Goal: Information Seeking & Learning: Learn about a topic

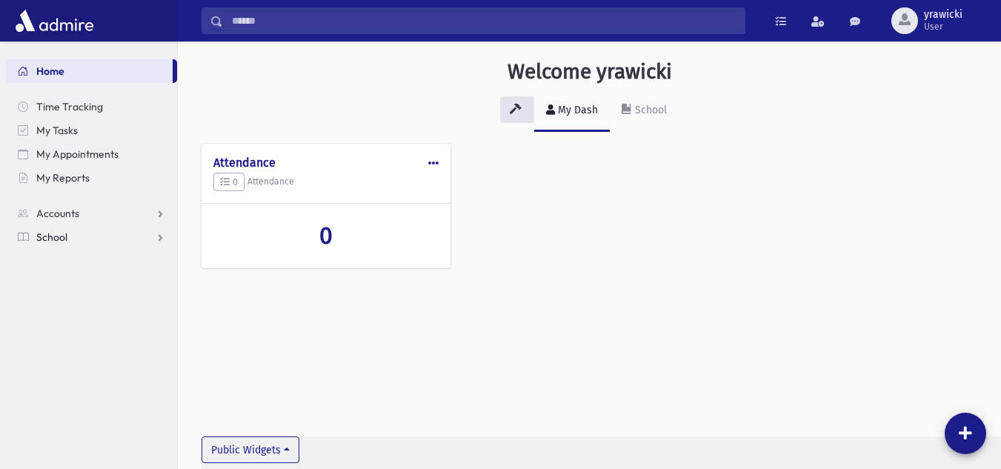
click at [52, 246] on link "School" at bounding box center [91, 237] width 171 height 24
click at [65, 265] on span "Students" at bounding box center [64, 260] width 41 height 13
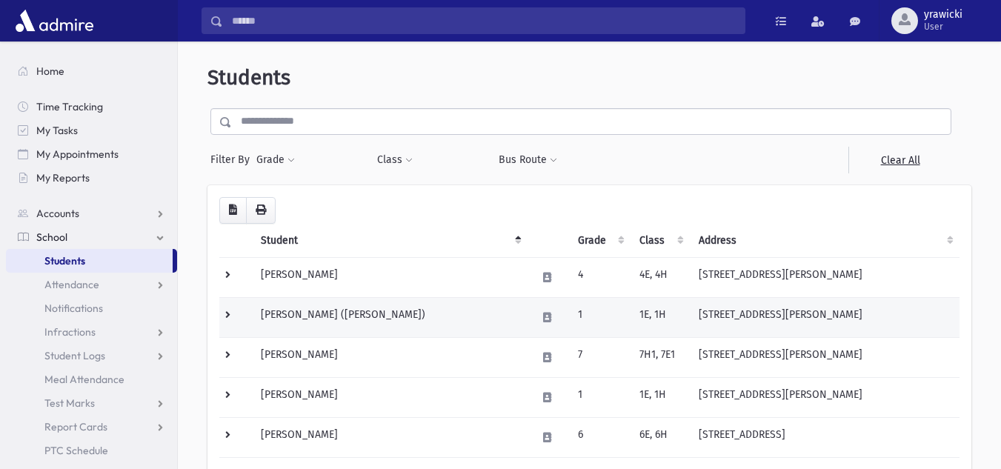
scroll to position [198, 0]
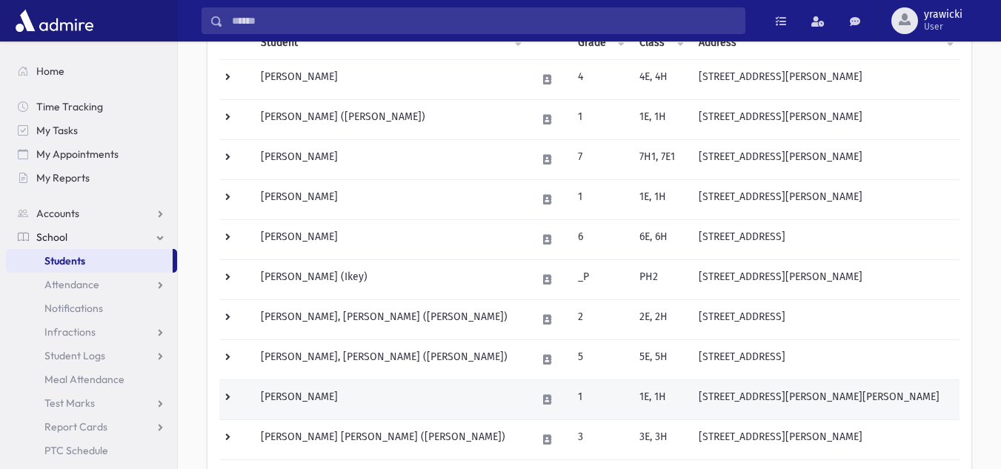
click at [229, 393] on td at bounding box center [235, 400] width 33 height 40
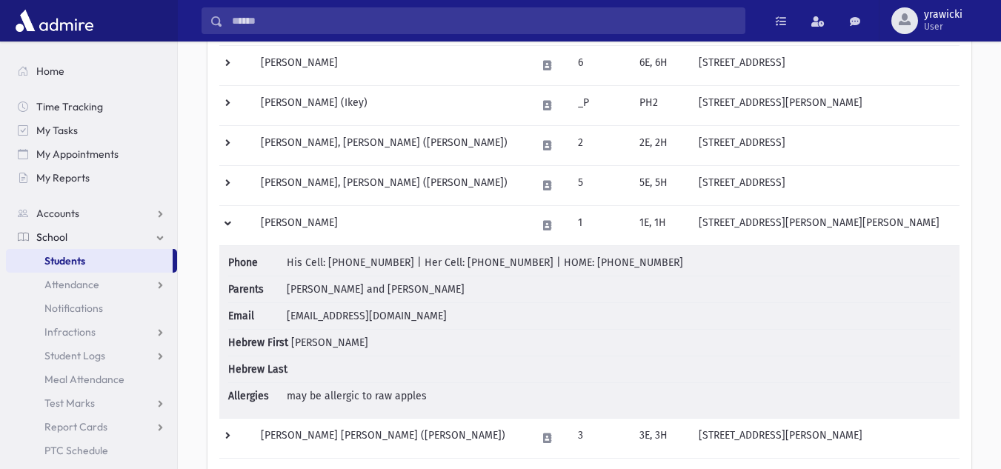
scroll to position [395, 0]
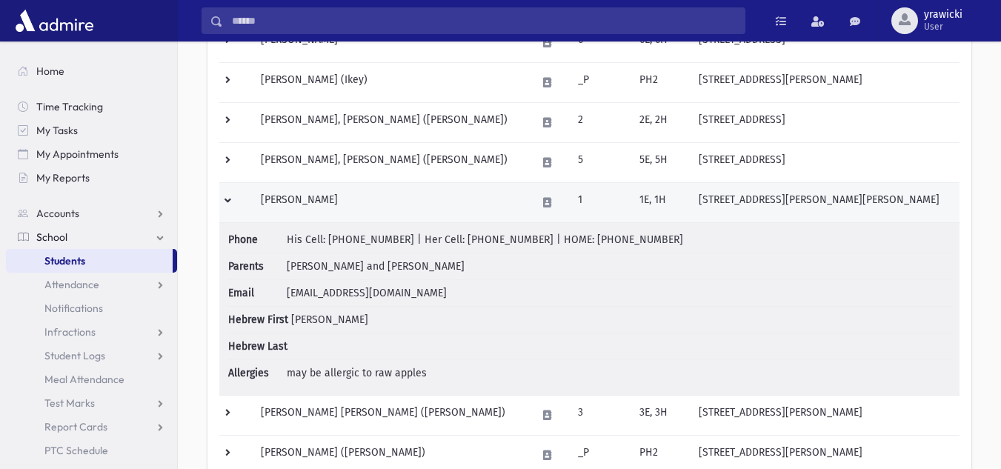
click at [219, 195] on td at bounding box center [235, 202] width 33 height 40
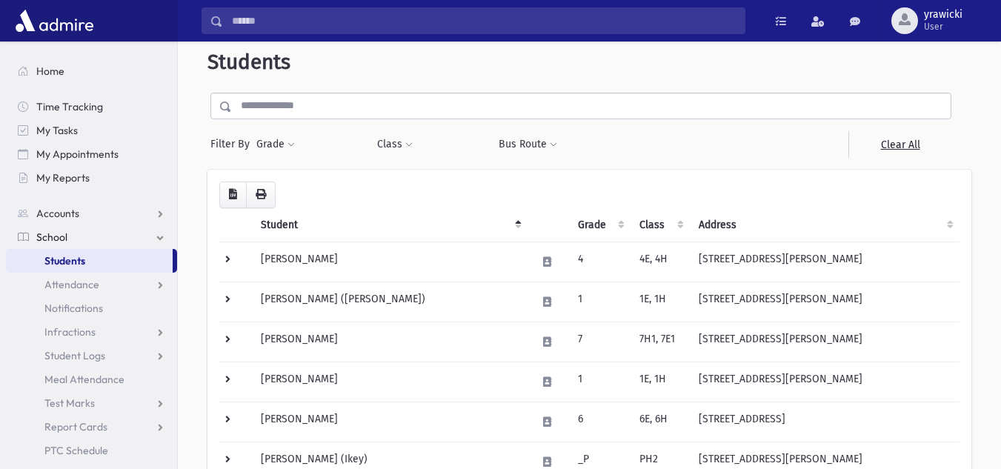
scroll to position [0, 0]
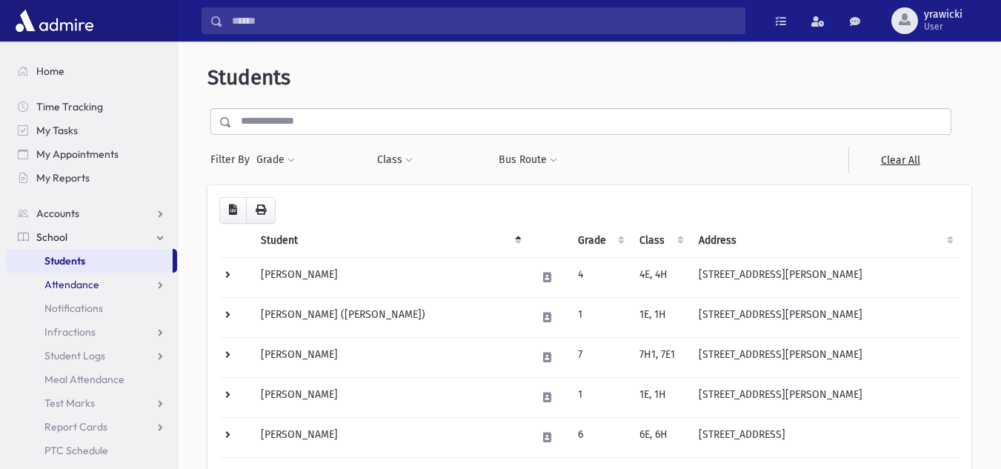
click at [98, 282] on span "Attendance" at bounding box center [71, 284] width 55 height 13
click at [73, 310] on span "Entry" at bounding box center [68, 308] width 25 height 13
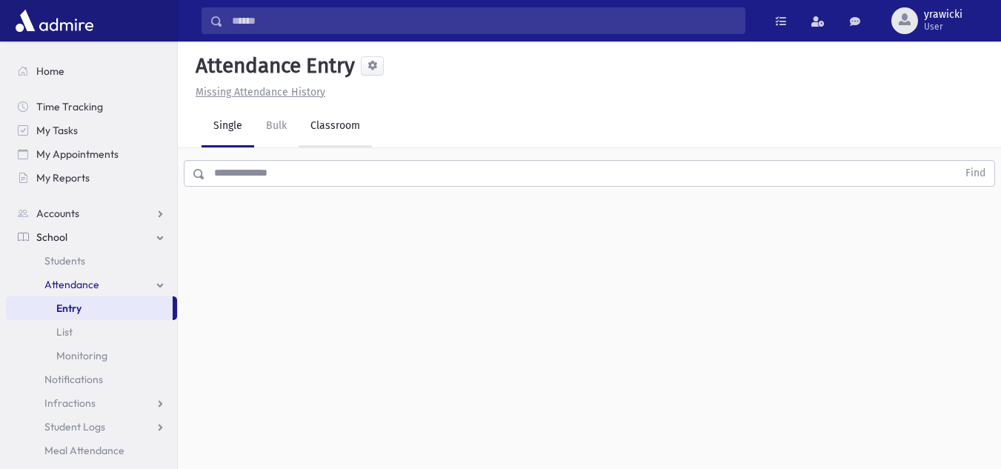
click at [335, 119] on link "Classroom" at bounding box center [335, 127] width 73 height 42
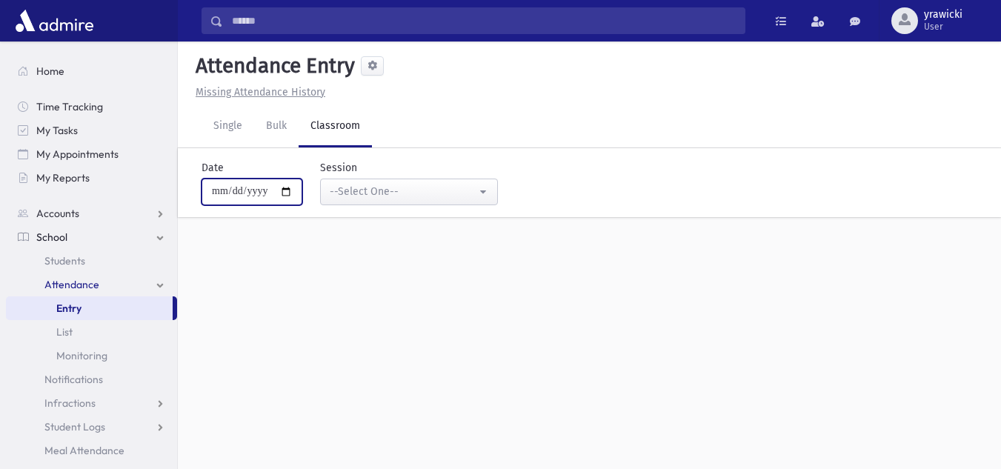
click at [292, 192] on input "**********" at bounding box center [252, 192] width 101 height 27
type input "**********"
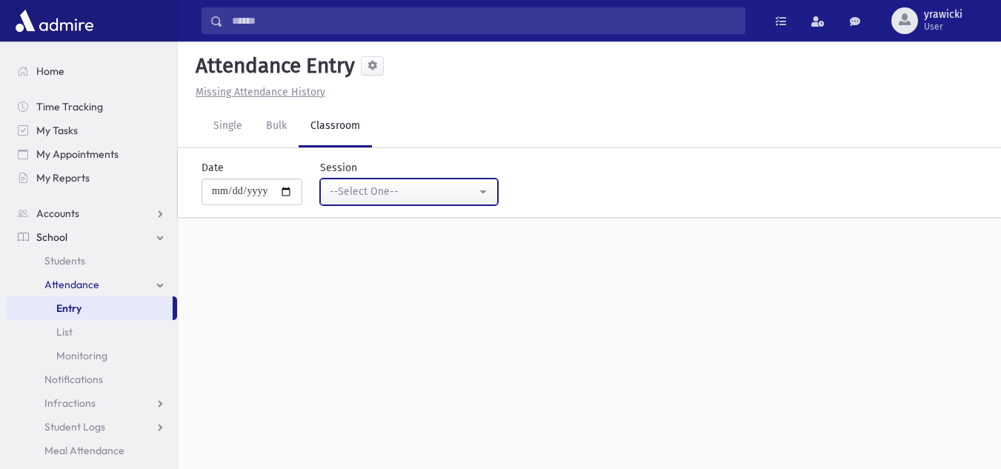
click at [433, 186] on div "--Select One--" at bounding box center [403, 192] width 147 height 16
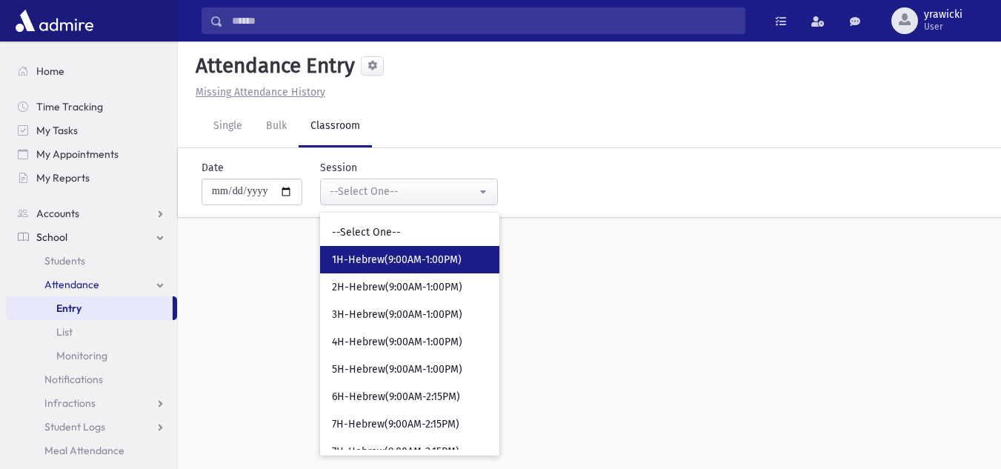
click at [425, 259] on span "1H-Hebrew(9:00AM-1:00PM)" at bounding box center [397, 260] width 130 height 15
select select "****"
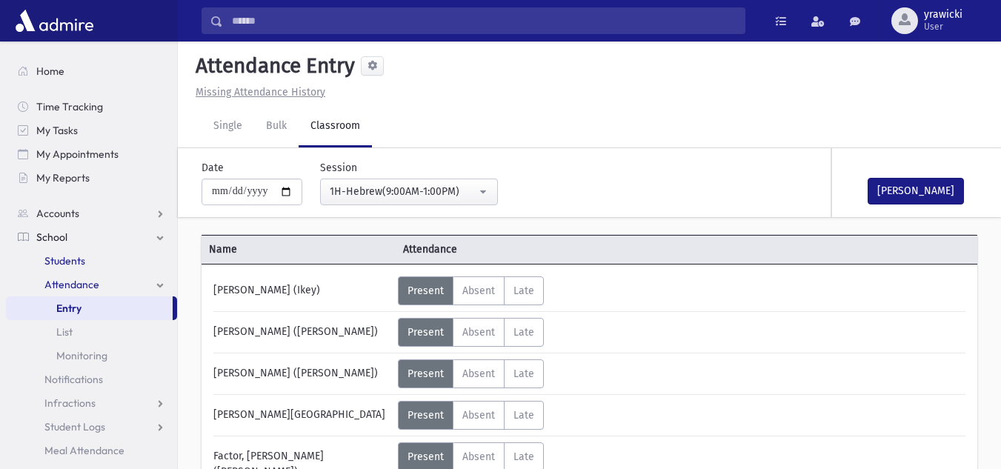
click at [60, 258] on span "Students" at bounding box center [64, 260] width 41 height 13
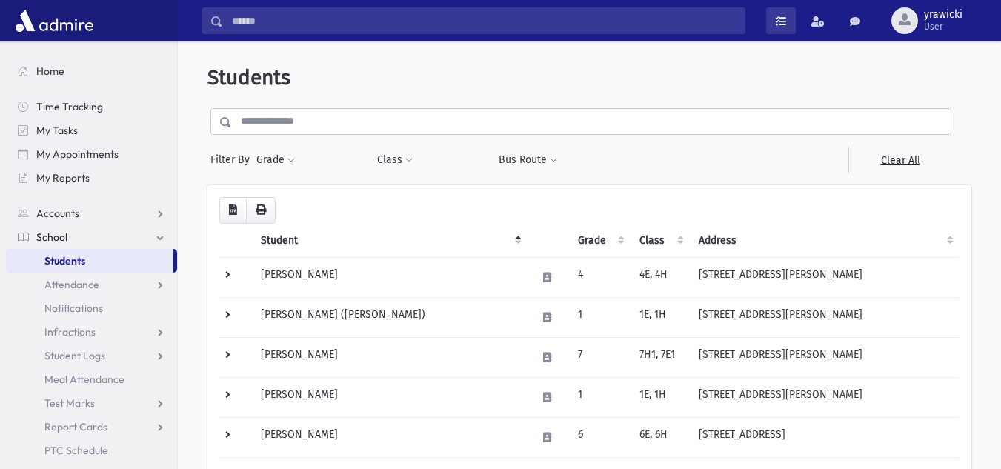
click at [783, 21] on span at bounding box center [781, 21] width 10 height 10
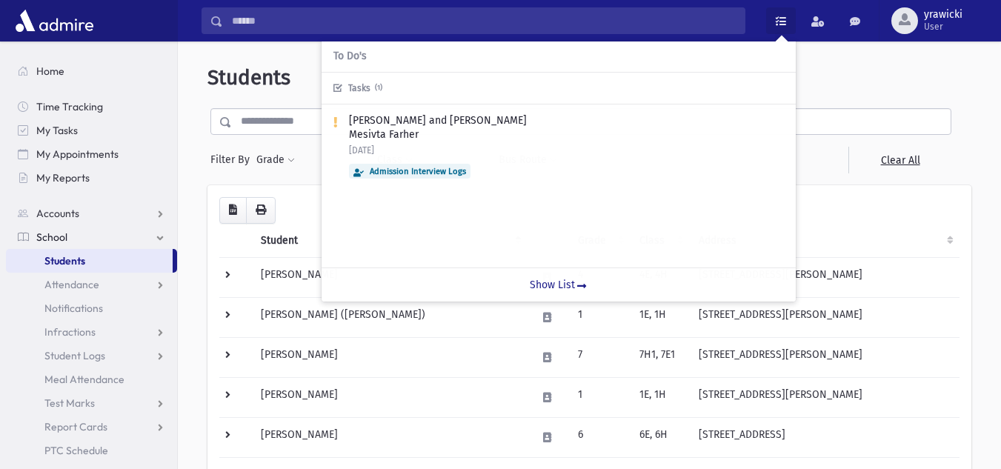
click at [860, 89] on header "Students" at bounding box center [590, 77] width 764 height 25
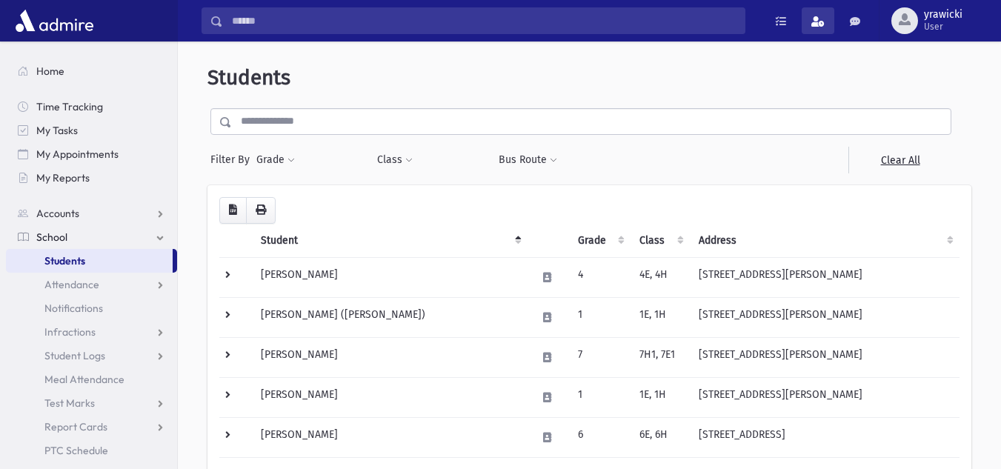
click at [819, 19] on span at bounding box center [818, 21] width 13 height 10
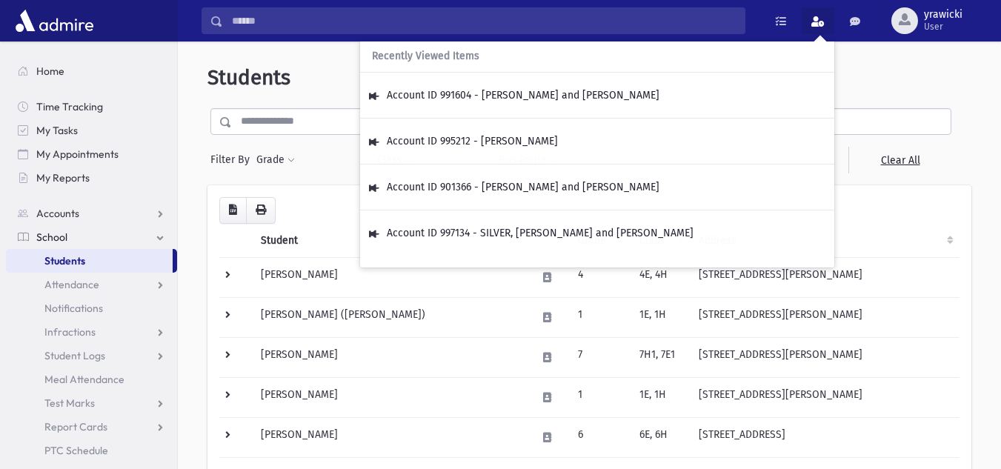
click at [901, 85] on header "Students" at bounding box center [590, 77] width 764 height 25
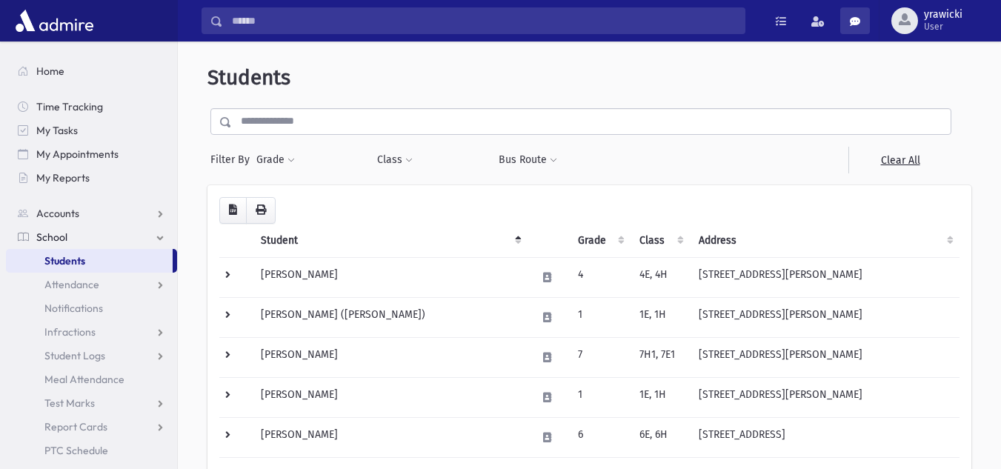
click at [864, 22] on link at bounding box center [856, 20] width 30 height 27
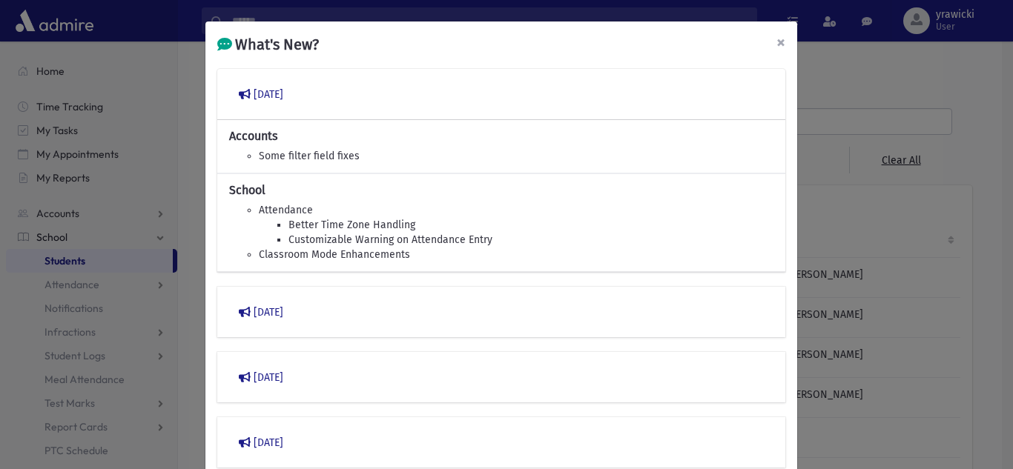
click at [776, 40] on span "×" at bounding box center [780, 42] width 9 height 21
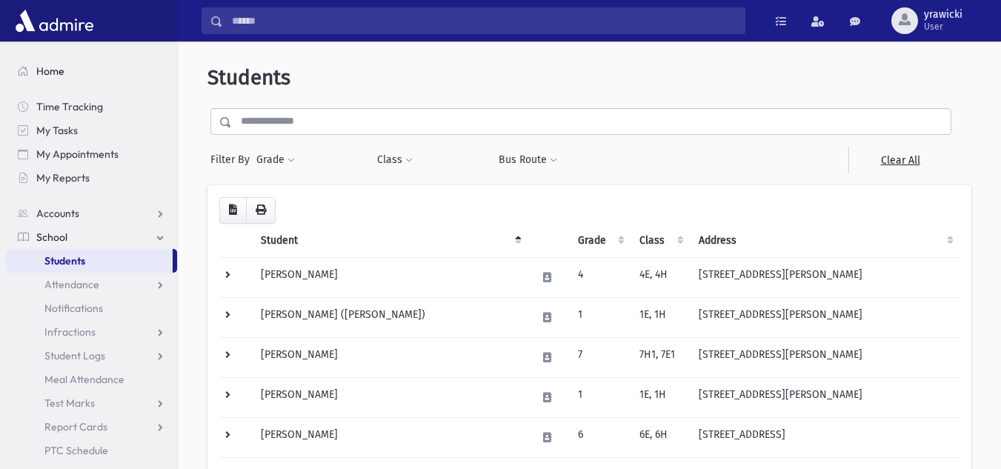
click at [48, 67] on span "Home" at bounding box center [50, 70] width 28 height 13
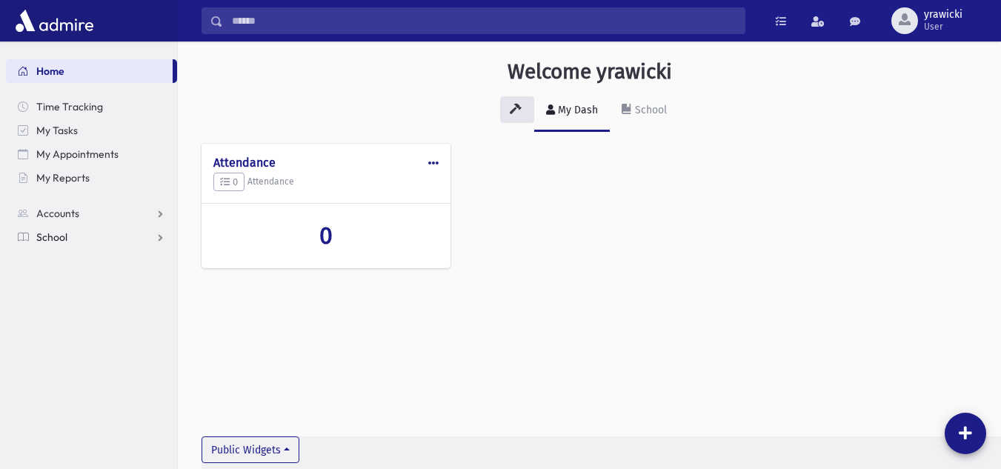
click at [50, 233] on span "School" at bounding box center [51, 237] width 31 height 13
click at [67, 263] on span "Students" at bounding box center [64, 260] width 41 height 13
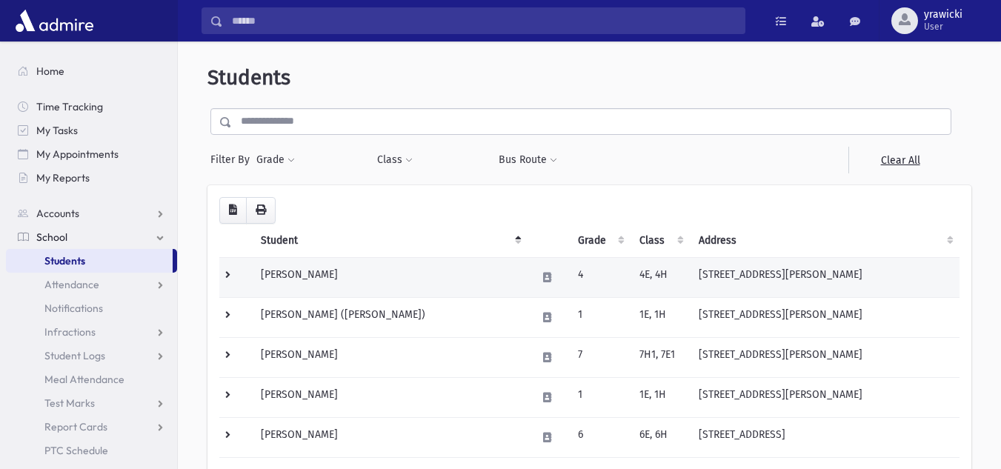
click at [230, 272] on td at bounding box center [235, 277] width 33 height 40
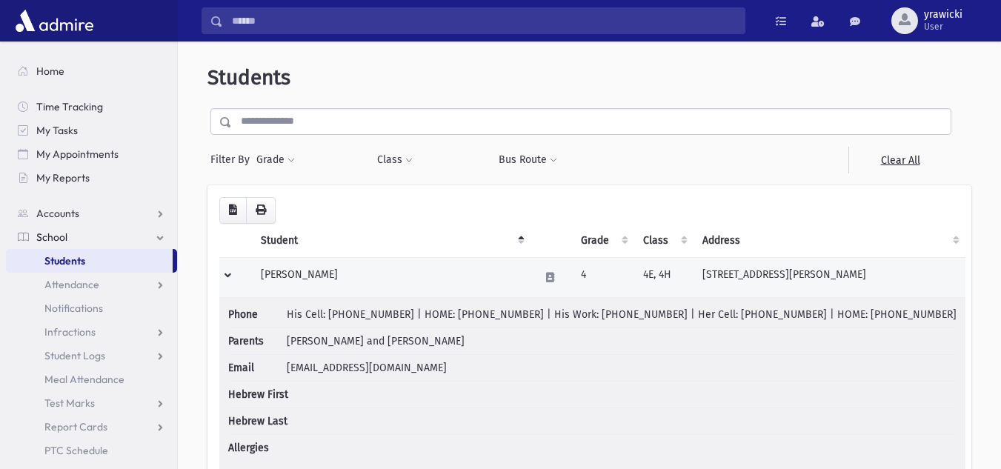
click at [229, 272] on td at bounding box center [235, 277] width 33 height 40
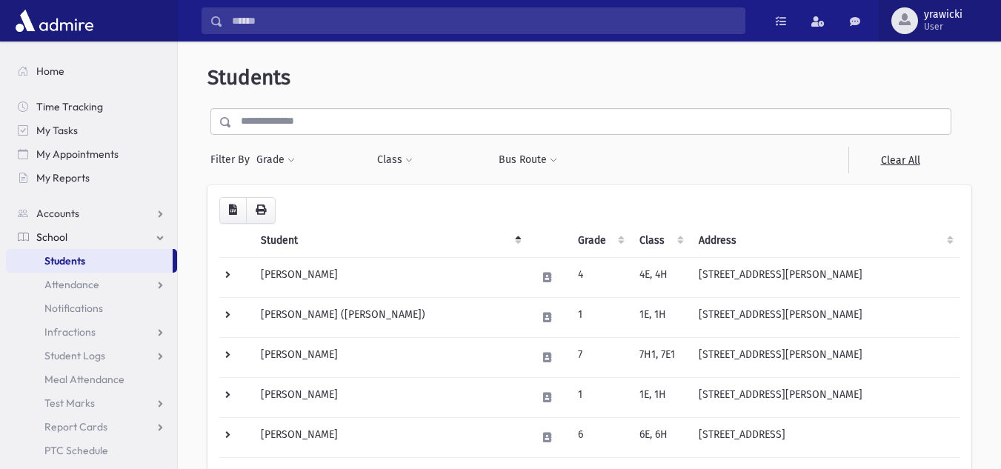
click at [958, 13] on span "yrawicki" at bounding box center [943, 15] width 39 height 12
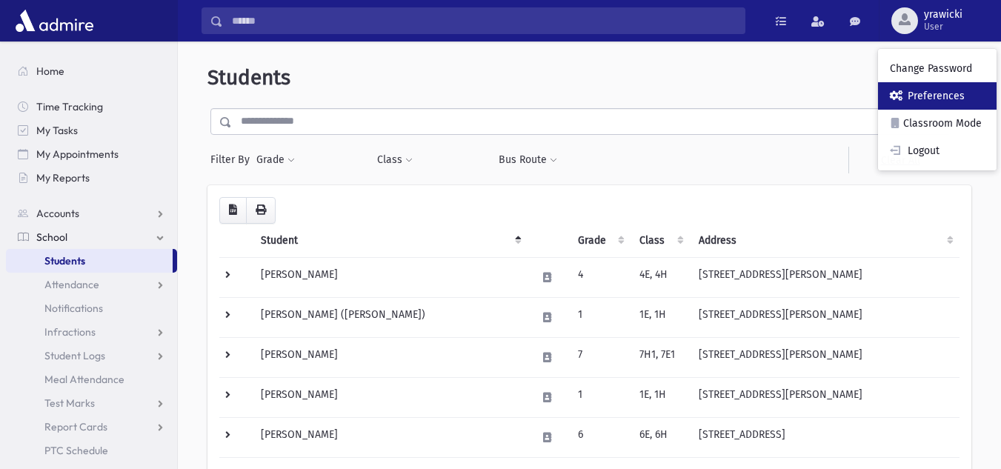
click at [944, 105] on link "Preferences" at bounding box center [937, 95] width 119 height 27
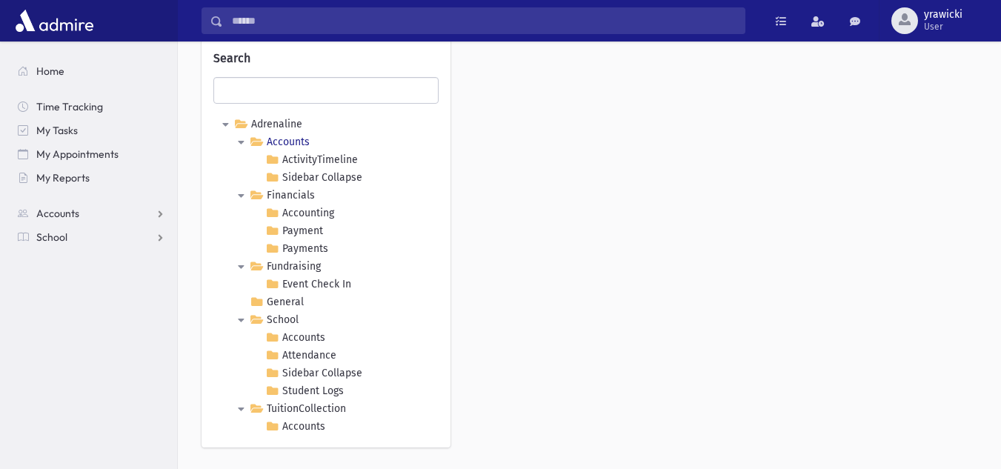
scroll to position [96, 0]
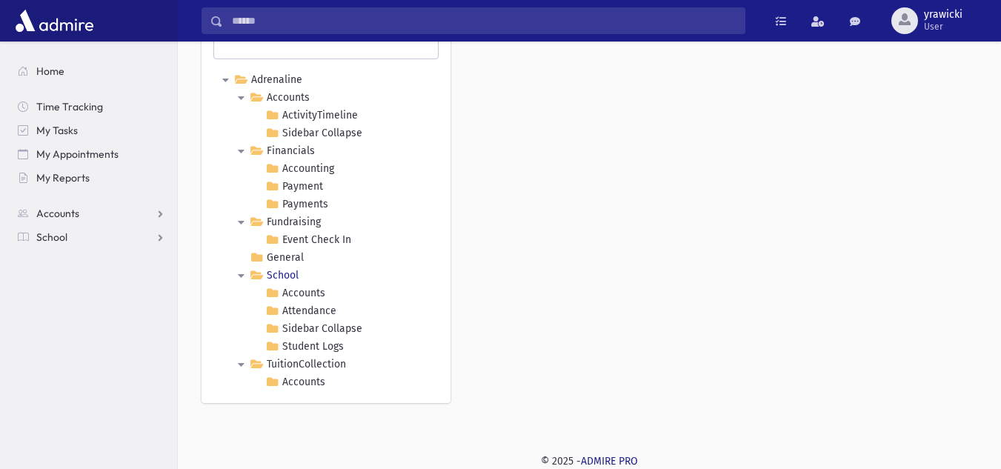
click at [270, 274] on link "School" at bounding box center [274, 276] width 55 height 18
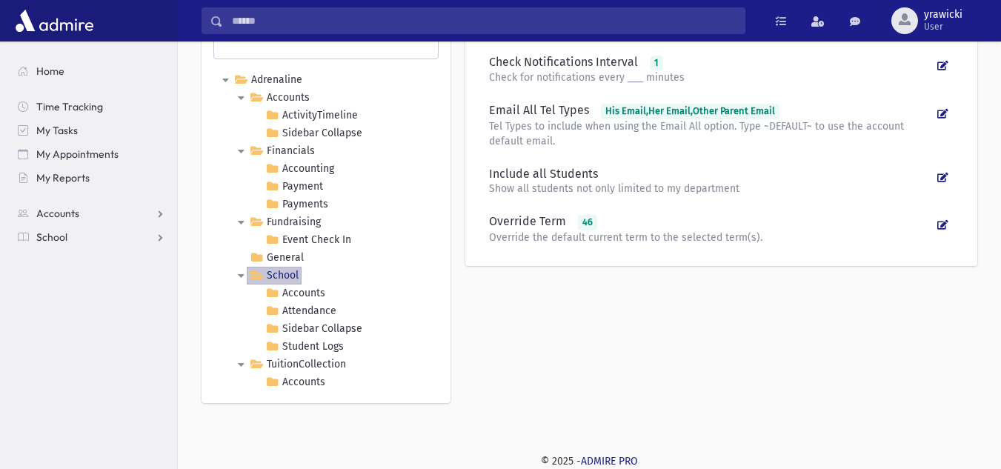
drag, startPoint x: 701, startPoint y: 239, endPoint x: 497, endPoint y: 199, distance: 207.6
click at [696, 238] on p "Override the default current term to the selected term(s)." at bounding box center [710, 238] width 443 height 15
click at [506, 213] on div "Override Term 46 Override the default current term to the selected term(s)." at bounding box center [721, 229] width 489 height 49
click at [944, 219] on div at bounding box center [943, 224] width 21 height 21
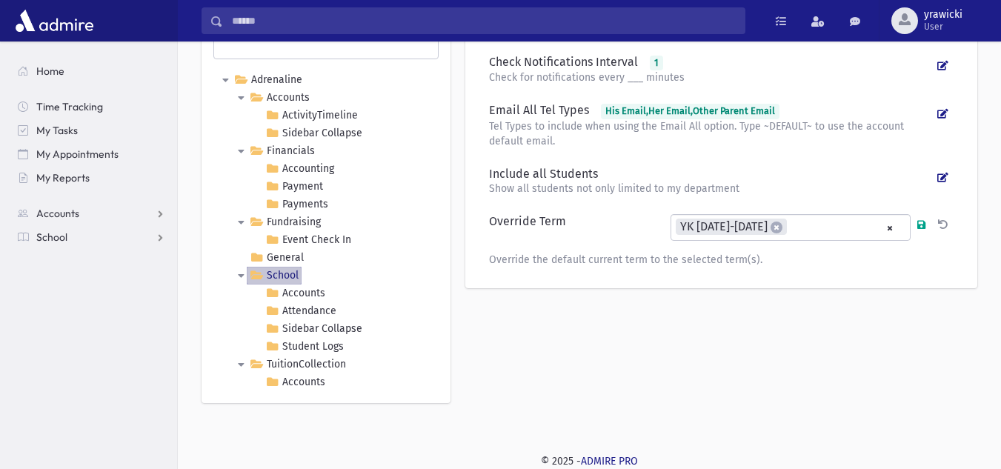
scroll to position [169, 0]
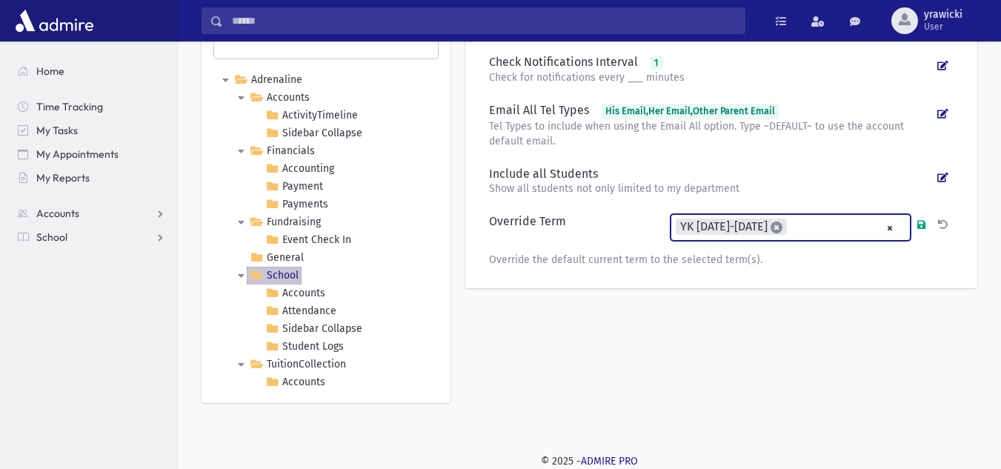
click at [771, 228] on span "×" at bounding box center [777, 228] width 12 height 12
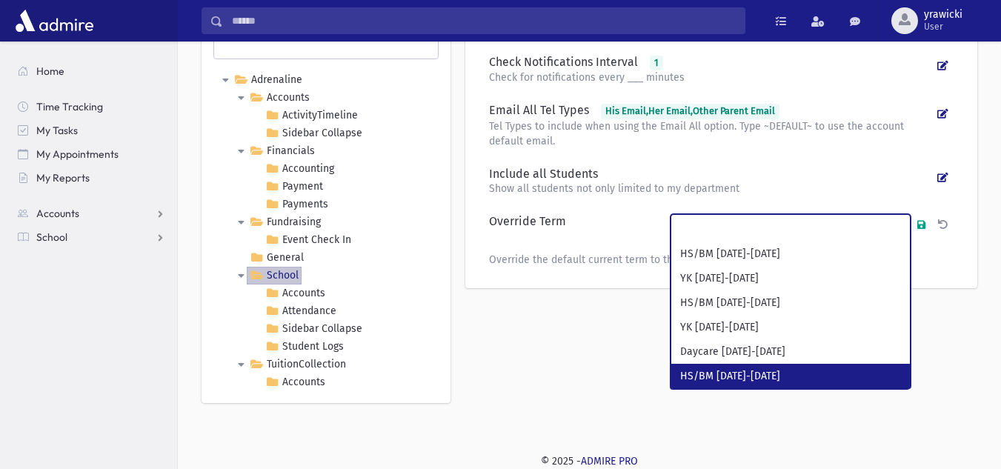
scroll to position [243, 0]
select select "**"
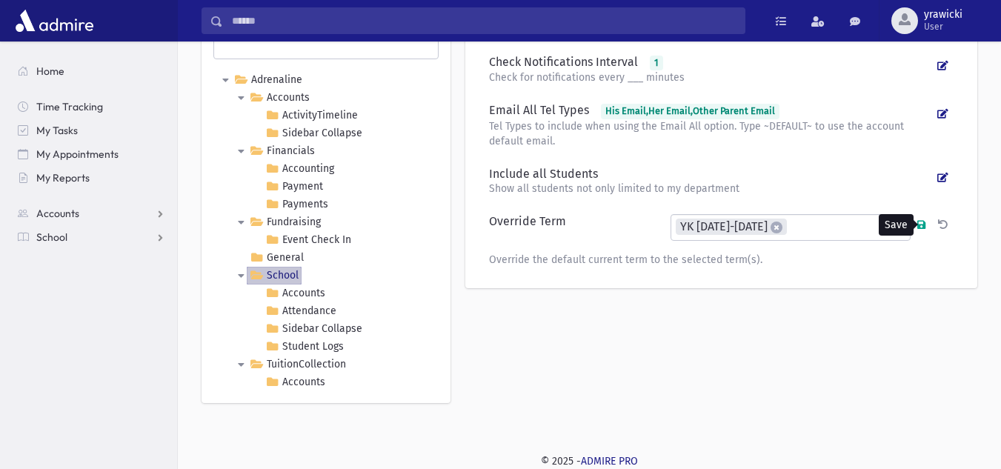
click at [921, 224] on icon at bounding box center [922, 225] width 8 height 10
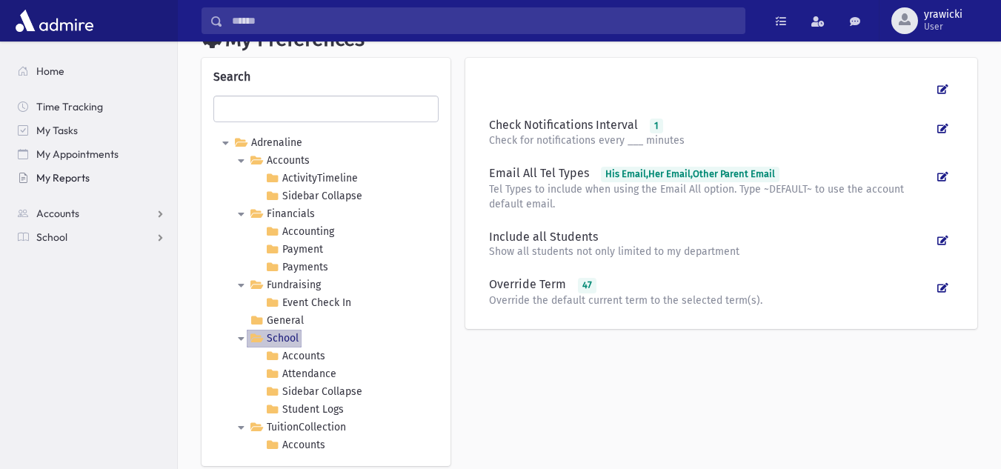
scroll to position [0, 0]
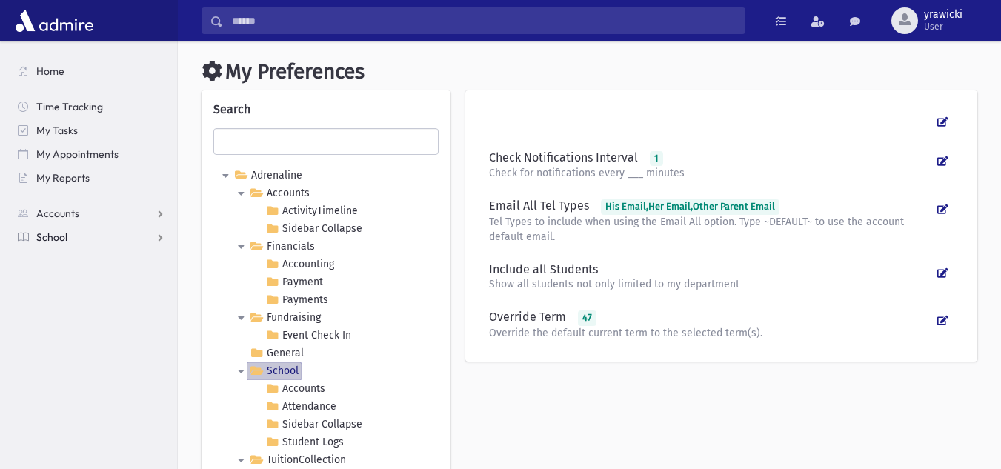
click at [84, 237] on link "School" at bounding box center [91, 237] width 171 height 24
click at [77, 259] on span "Students" at bounding box center [64, 260] width 41 height 13
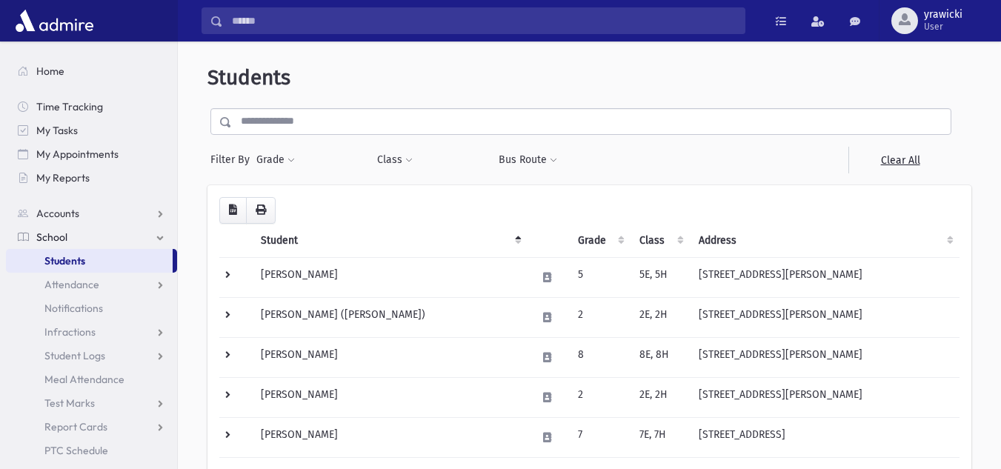
click at [580, 236] on th "Grade" at bounding box center [600, 241] width 62 height 34
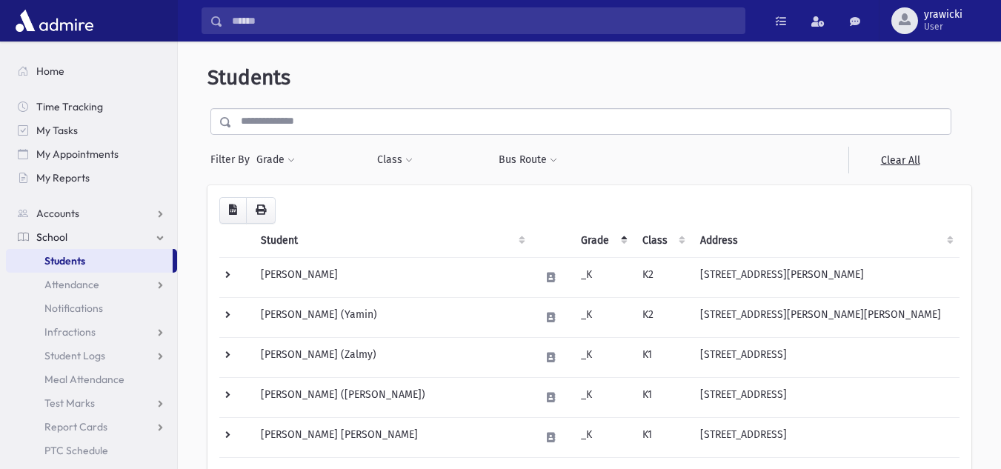
click at [572, 241] on th "Grade" at bounding box center [603, 241] width 62 height 34
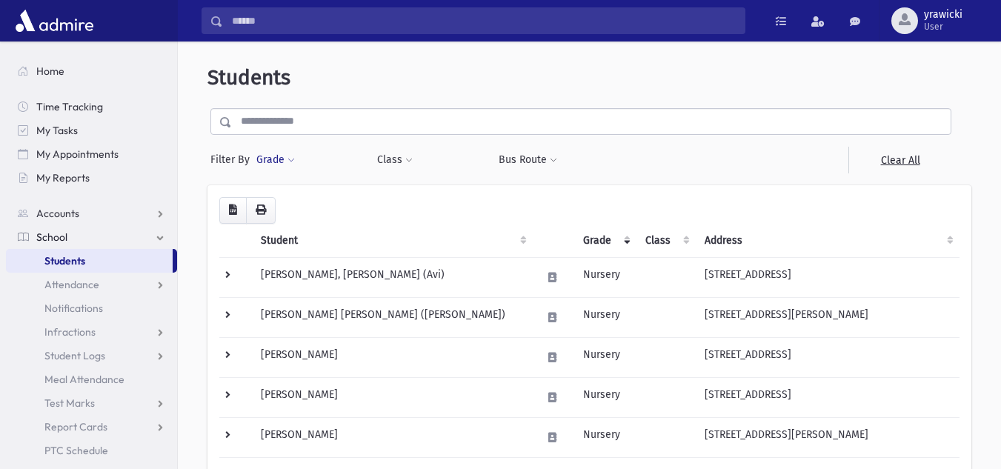
click at [285, 162] on button "Grade" at bounding box center [276, 160] width 40 height 27
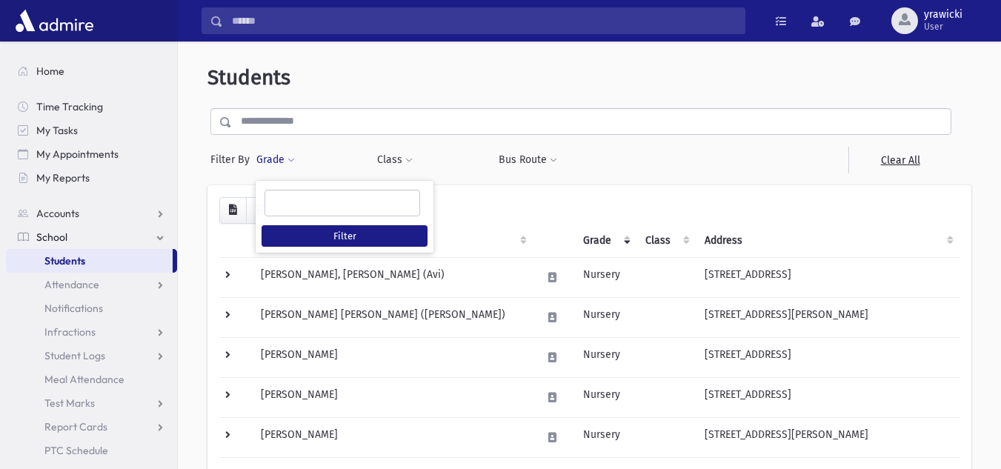
click at [312, 197] on ul at bounding box center [342, 202] width 154 height 22
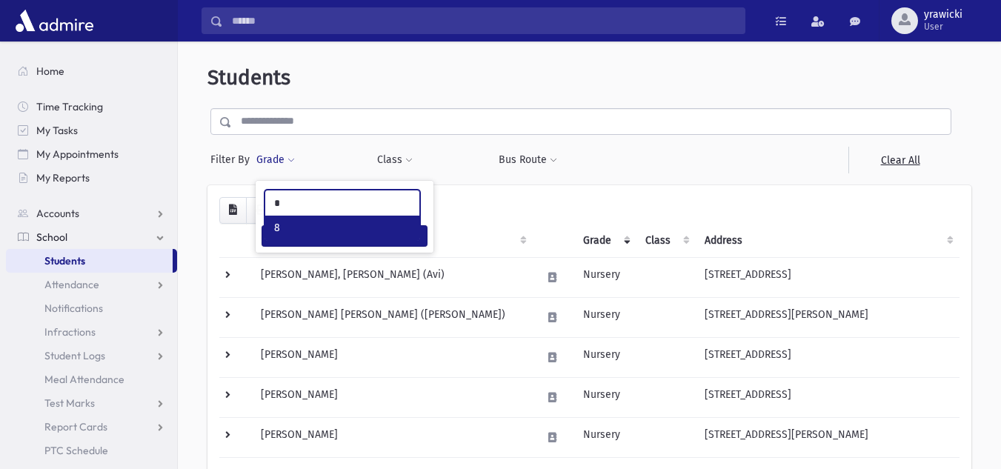
type input "*"
select select "**"
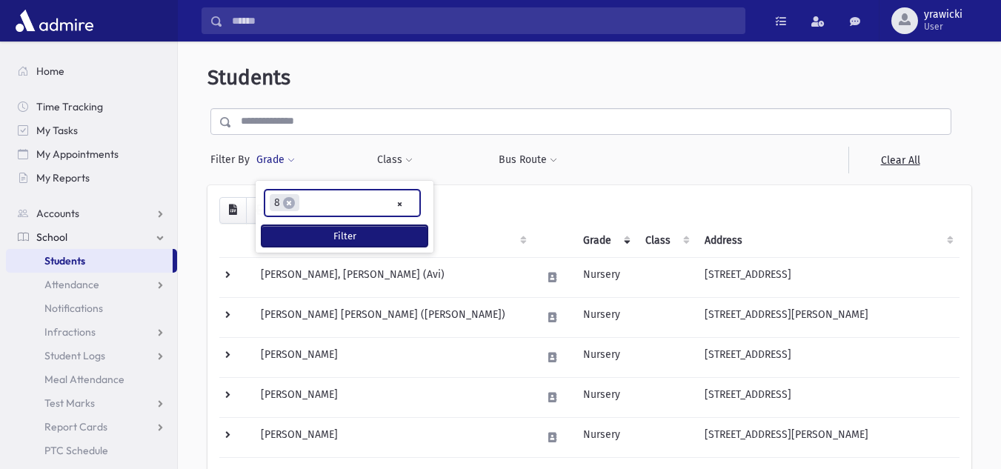
click at [322, 235] on button "Filter" at bounding box center [345, 235] width 166 height 21
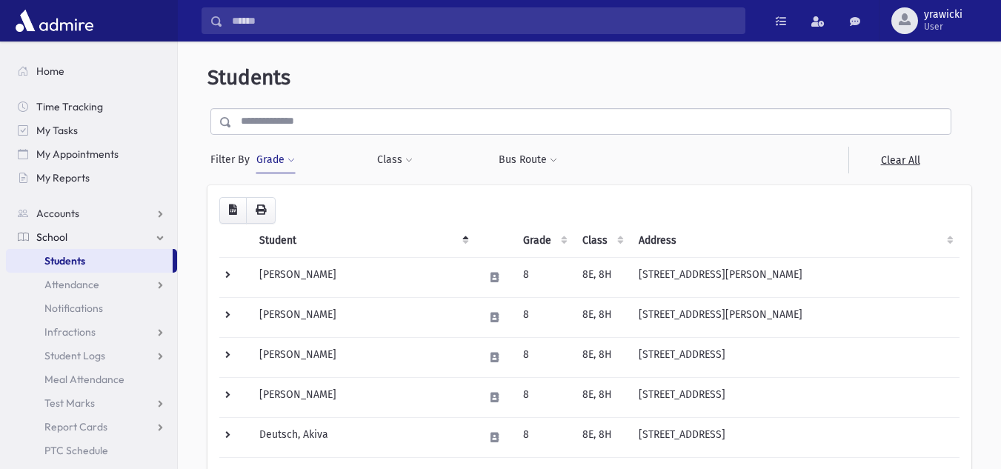
click at [291, 158] on span at bounding box center [291, 160] width 7 height 9
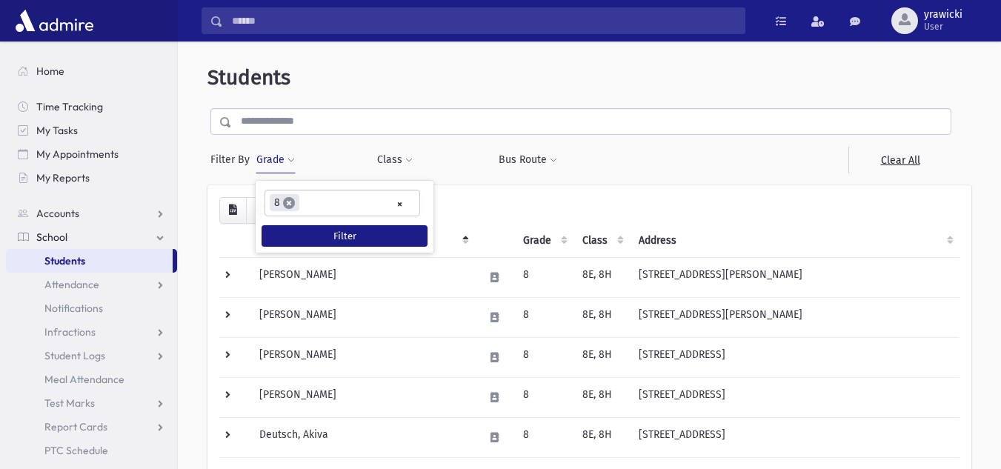
click at [289, 202] on span "×" at bounding box center [289, 203] width 12 height 12
select select
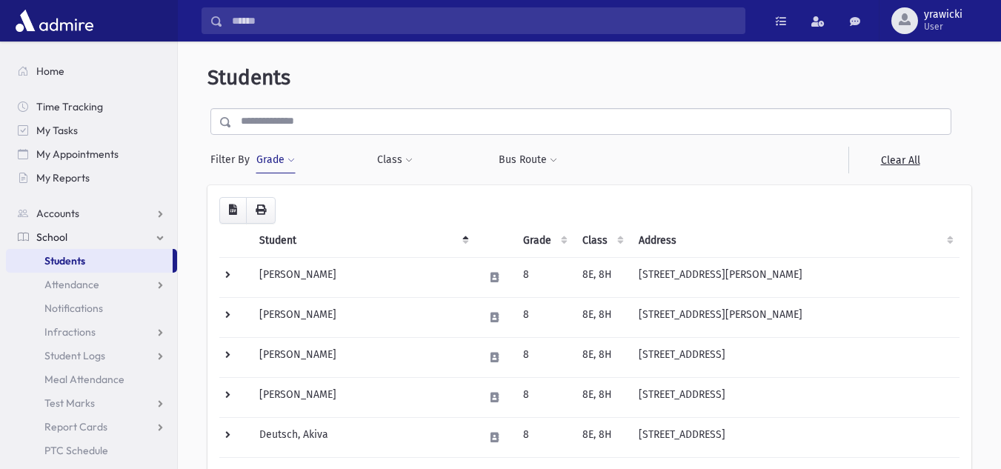
click at [276, 168] on button "Grade" at bounding box center [276, 160] width 40 height 27
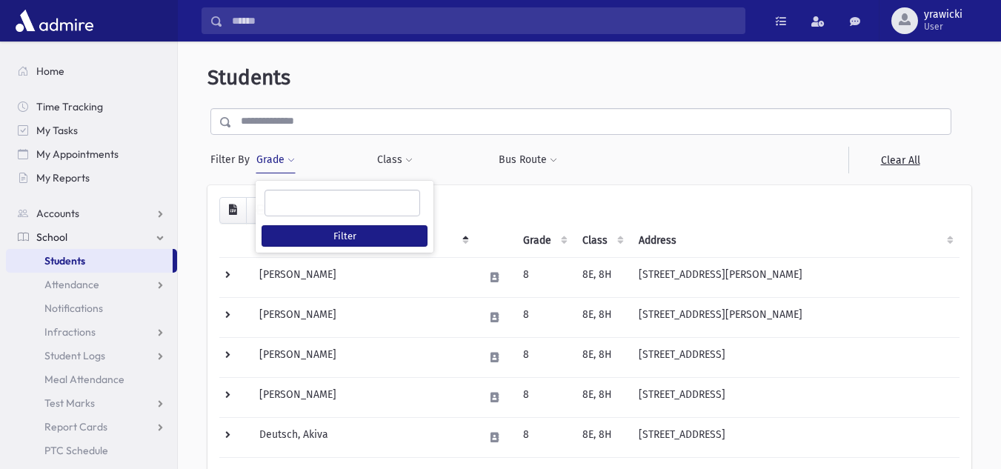
click at [302, 202] on ul at bounding box center [342, 202] width 154 height 22
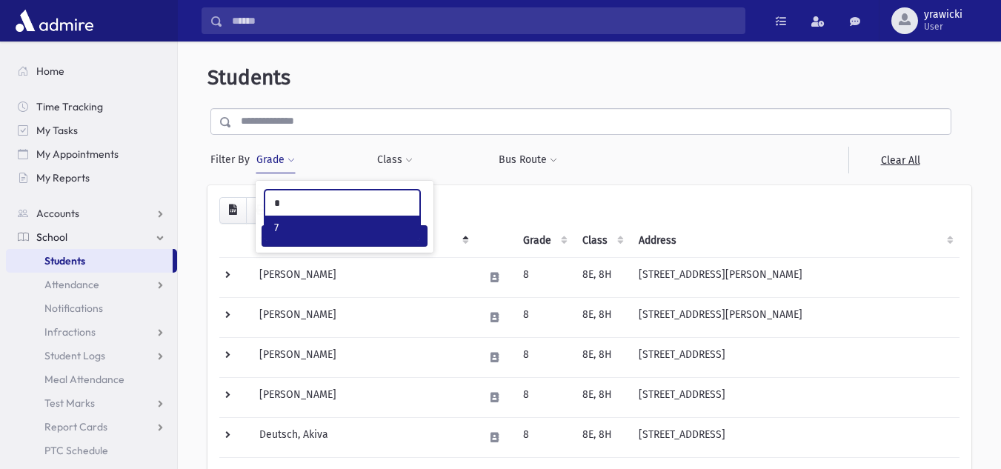
type input "*"
select select "*"
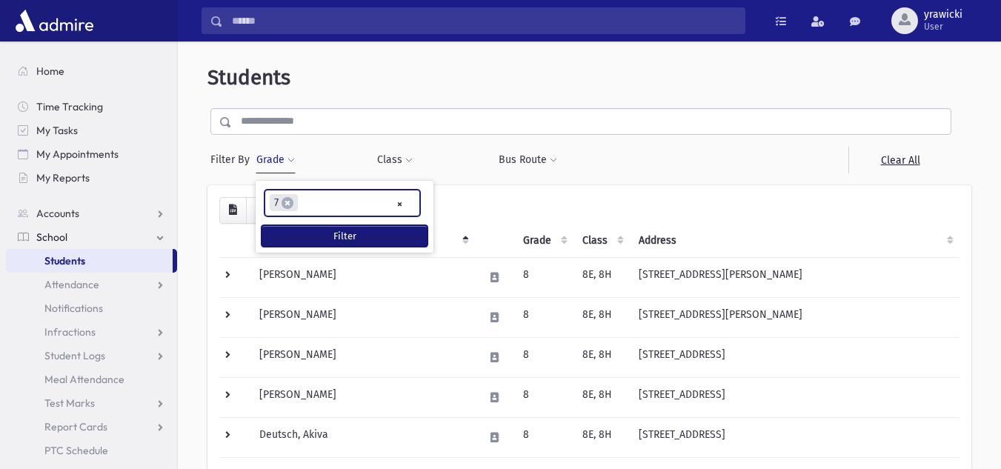
click at [313, 237] on button "Filter" at bounding box center [345, 235] width 166 height 21
